Goal: Task Accomplishment & Management: Manage account settings

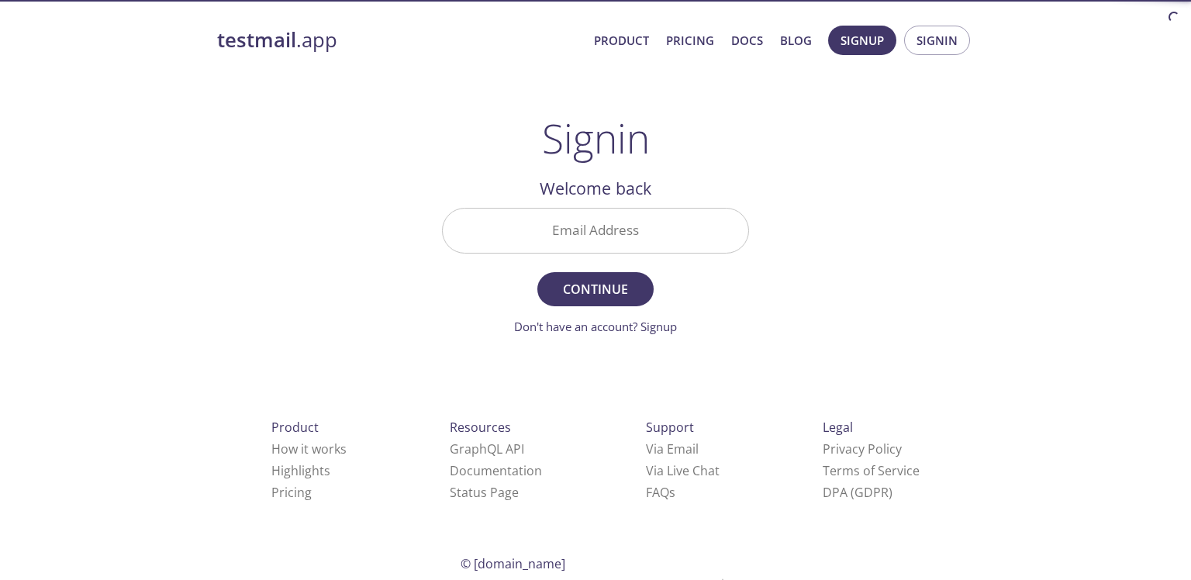
drag, startPoint x: 647, startPoint y: 211, endPoint x: 641, endPoint y: 236, distance: 26.3
click at [647, 211] on input "Email Address" at bounding box center [595, 231] width 305 height 44
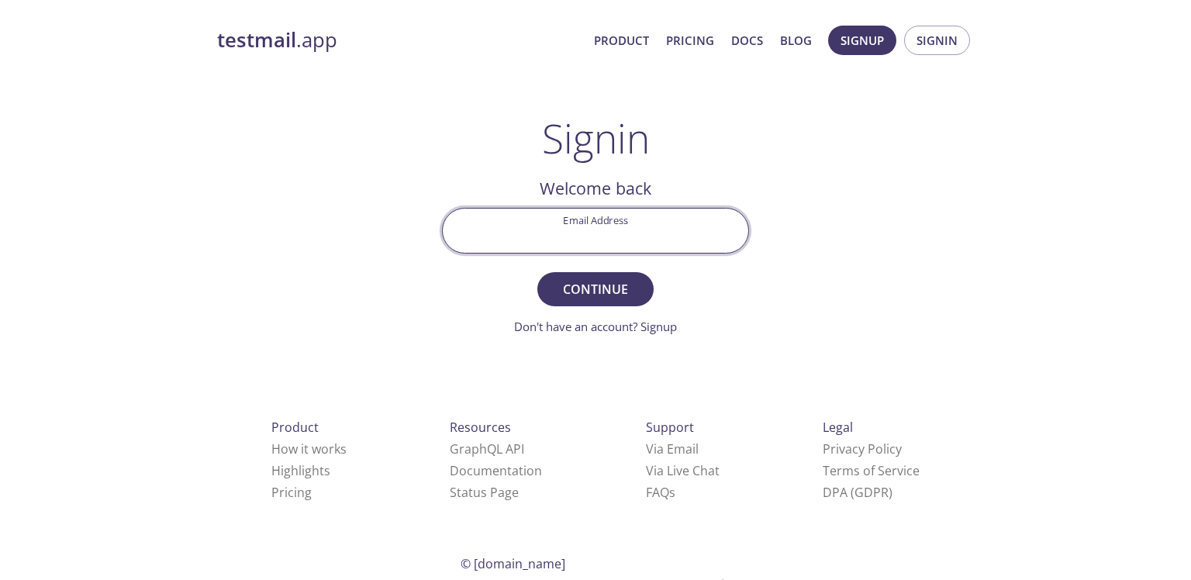
type input "[EMAIL_ADDRESS][DOMAIN_NAME]"
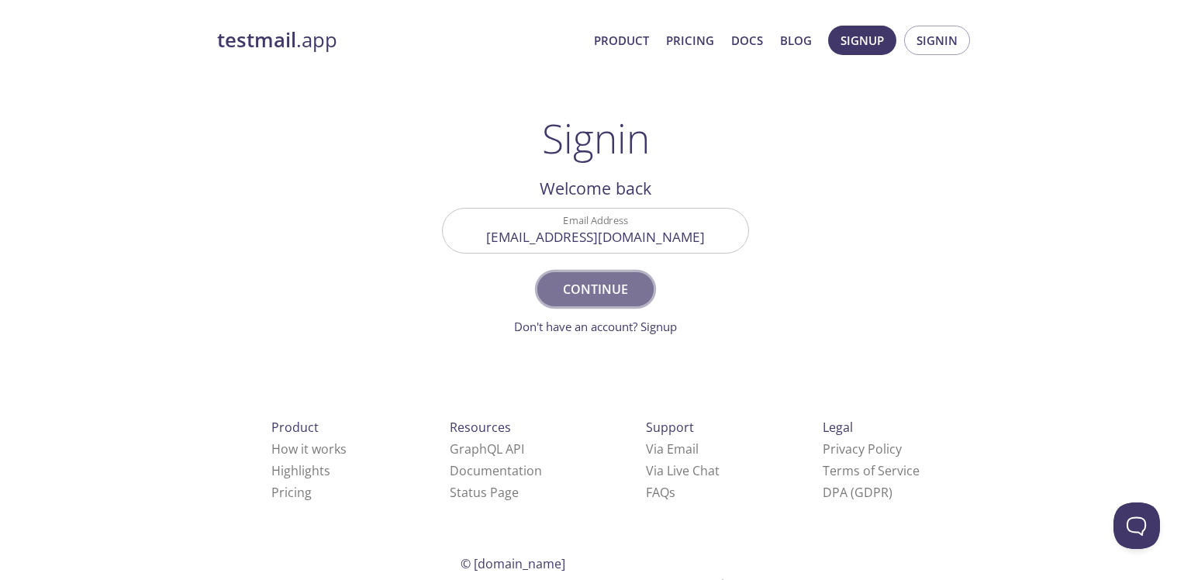
click at [623, 277] on button "Continue" at bounding box center [595, 289] width 116 height 34
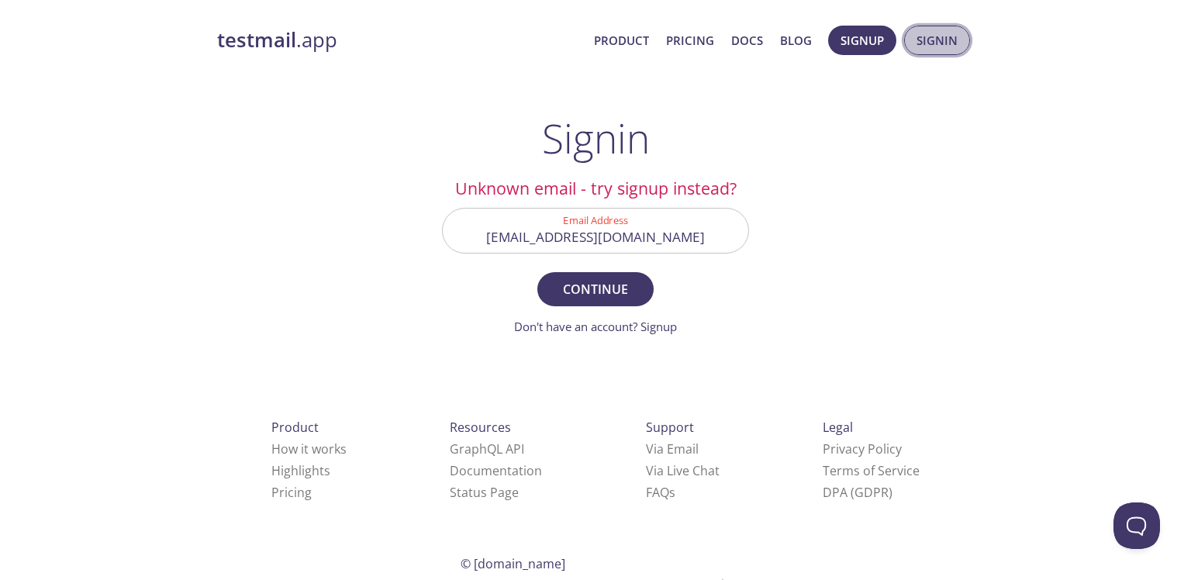
click at [933, 36] on span "Signin" at bounding box center [936, 40] width 41 height 20
click at [658, 321] on link "Don't have an account? Signup" at bounding box center [595, 327] width 163 height 16
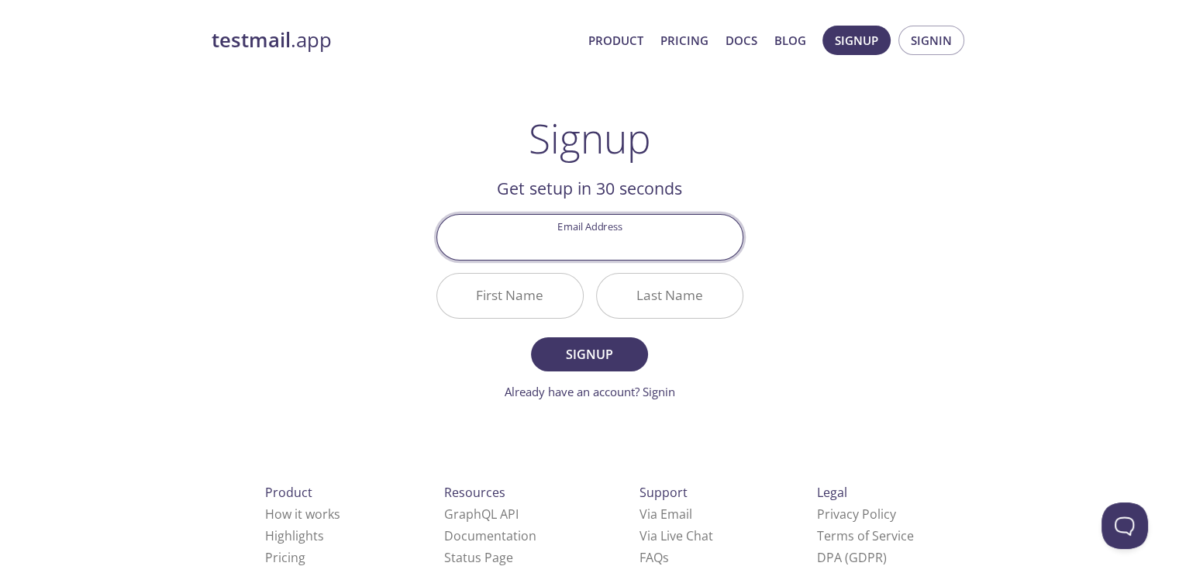
click at [605, 257] on input "Email Address" at bounding box center [589, 237] width 305 height 44
click at [888, 203] on div "testmail .app Product Pricing Docs Blog Signup Signin Signup Get setup in 30 se…" at bounding box center [590, 372] width 794 height 712
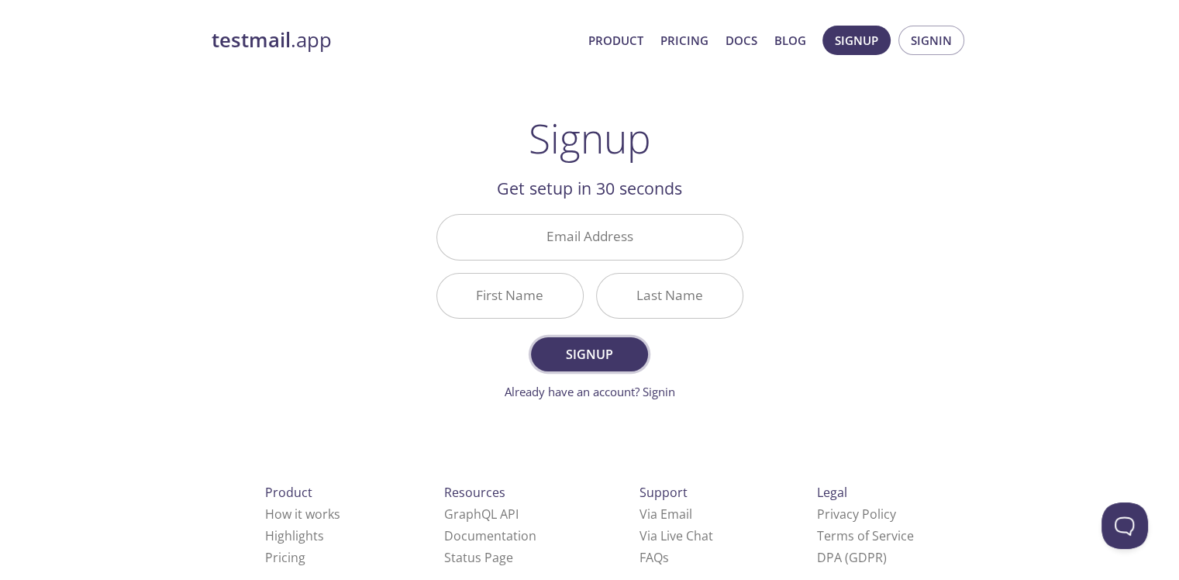
click at [623, 339] on button "Signup" at bounding box center [589, 354] width 116 height 34
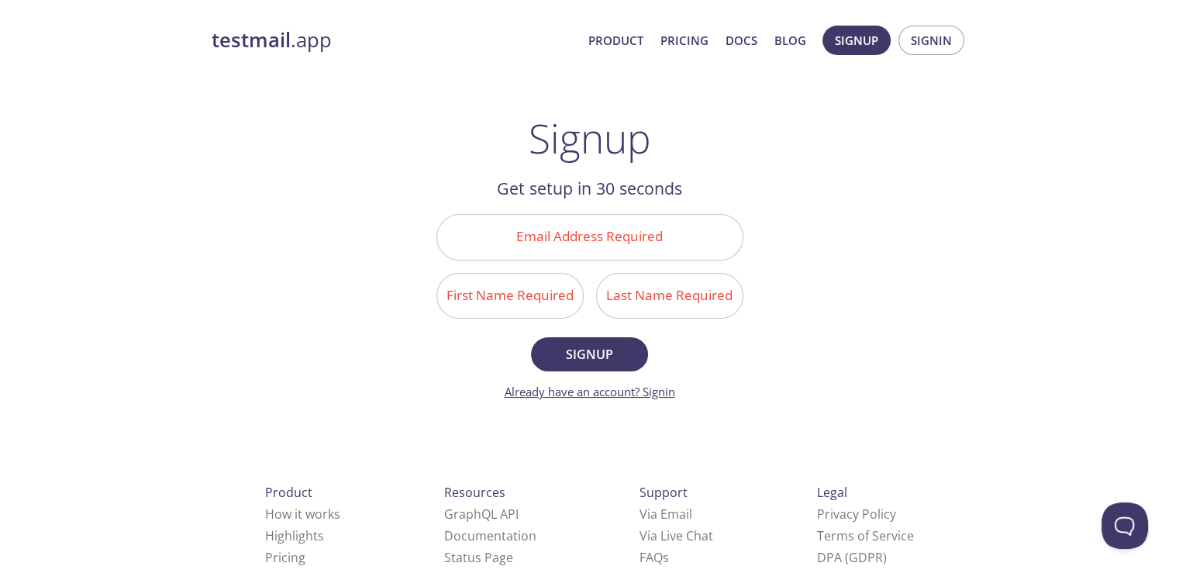
click at [669, 395] on link "Already have an account? Signin" at bounding box center [590, 392] width 171 height 16
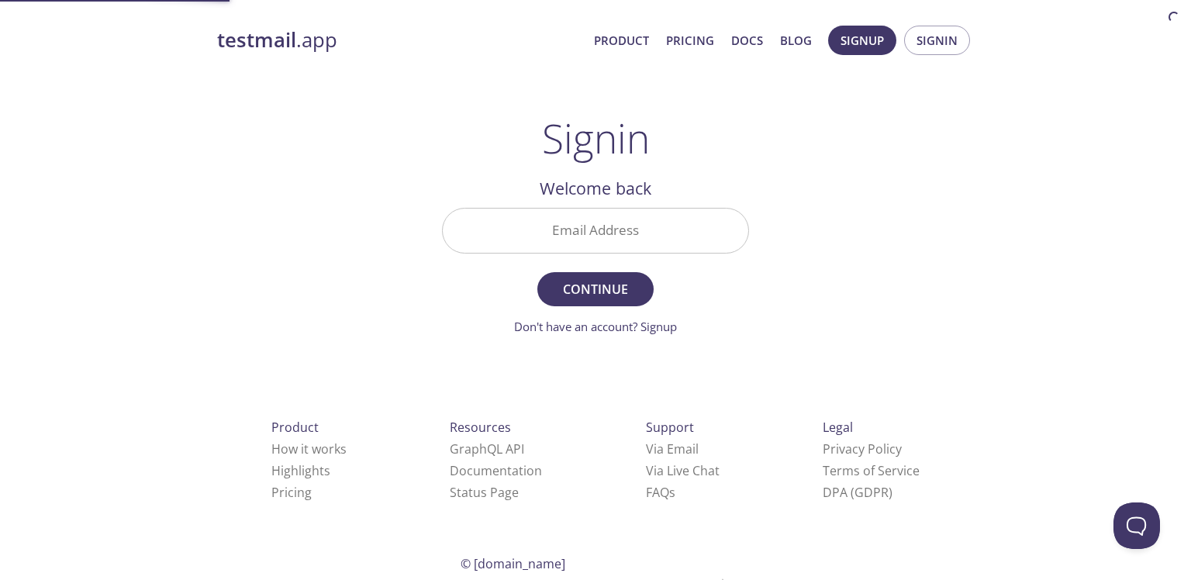
click at [602, 233] on input "Email Address" at bounding box center [595, 231] width 305 height 44
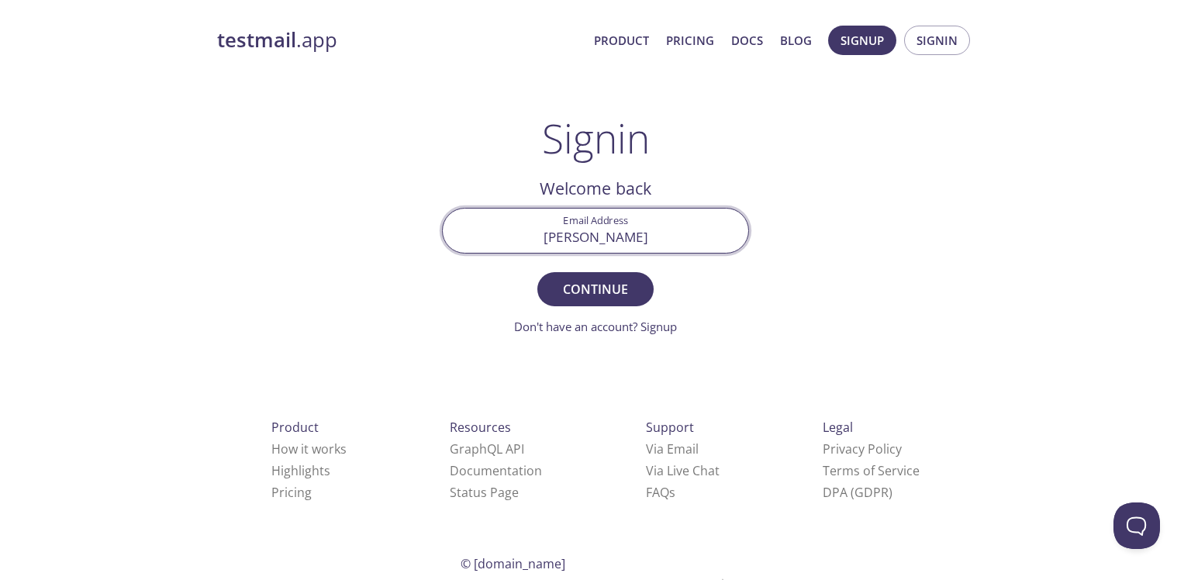
type input "[EMAIL_ADDRESS][DOMAIN_NAME]"
click at [537, 272] on button "Continue" at bounding box center [595, 289] width 116 height 34
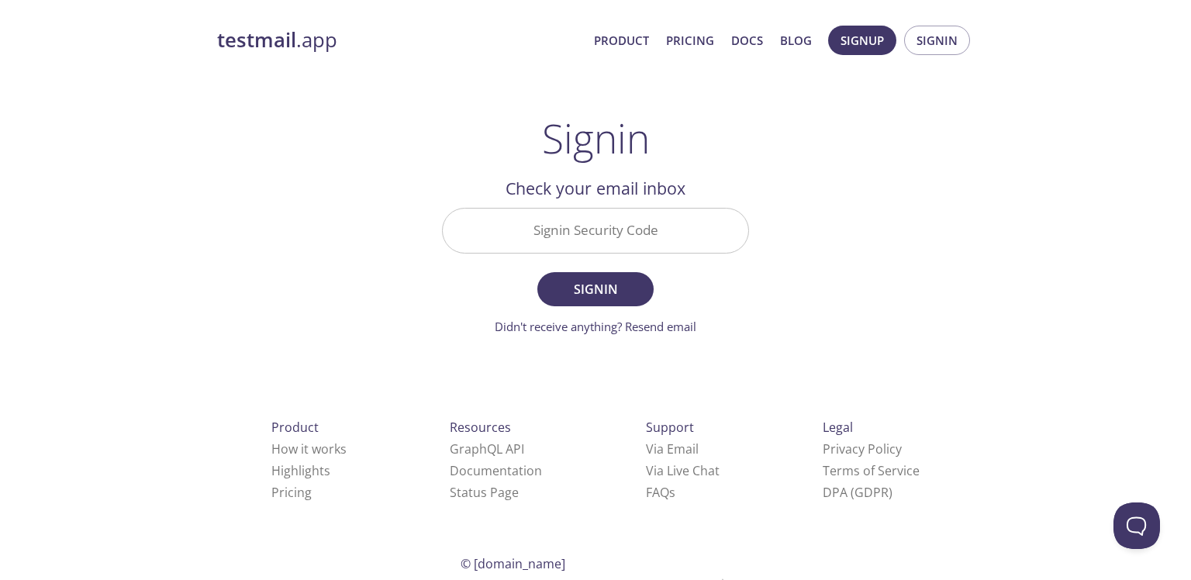
click at [585, 243] on input "Signin Security Code" at bounding box center [595, 231] width 305 height 44
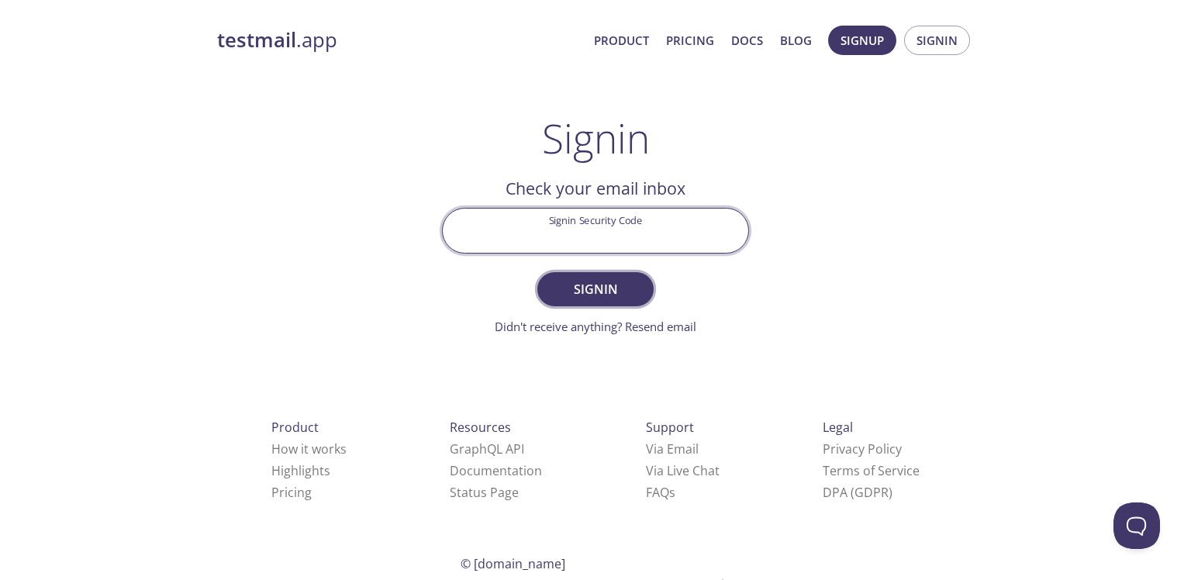
paste input "RCAJ3PF"
type input "RCAJ3PF"
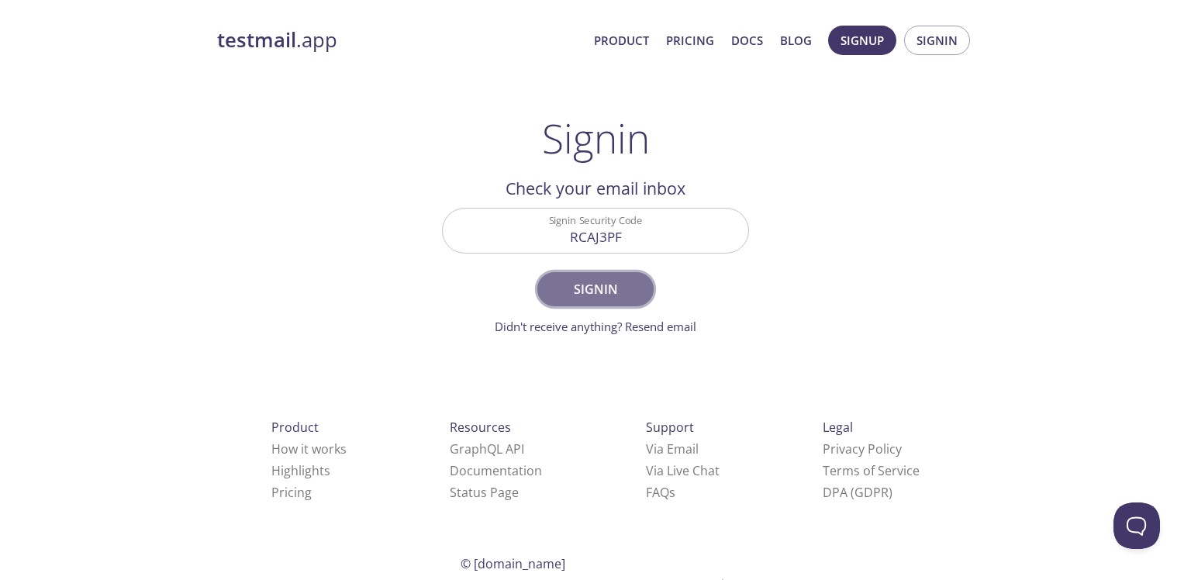
click at [623, 278] on span "Signin" at bounding box center [595, 289] width 82 height 22
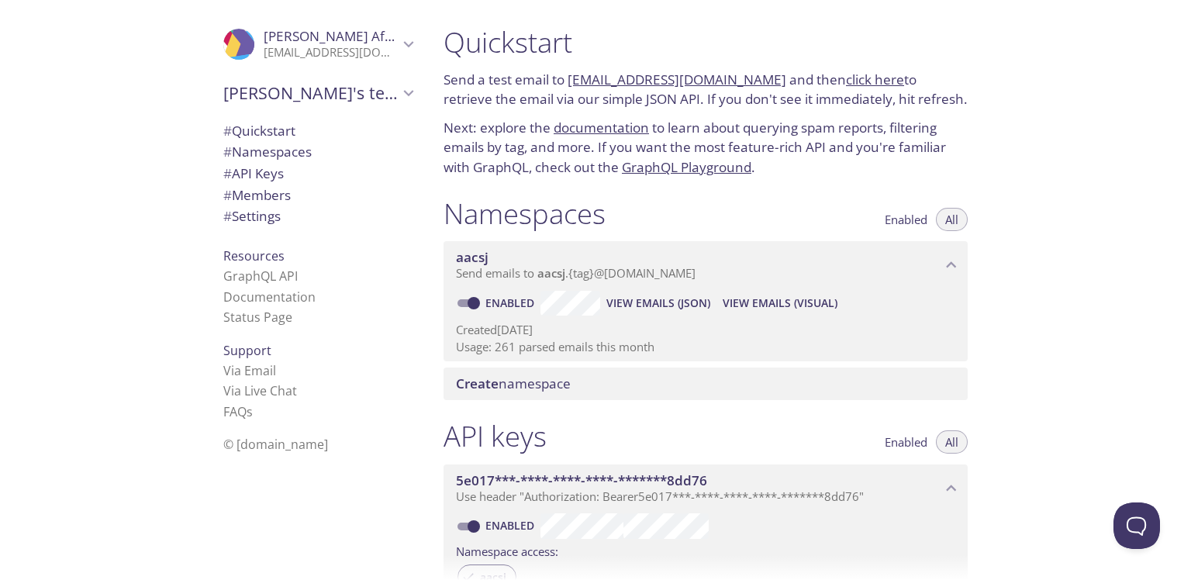
click at [846, 88] on link "click here" at bounding box center [875, 80] width 58 height 18
